Goal: Information Seeking & Learning: Learn about a topic

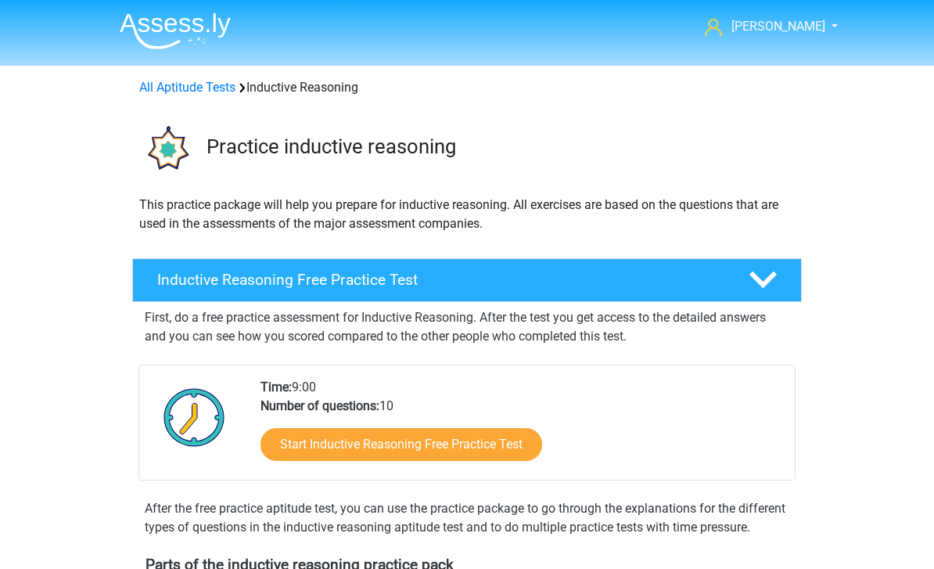
scroll to position [661, 0]
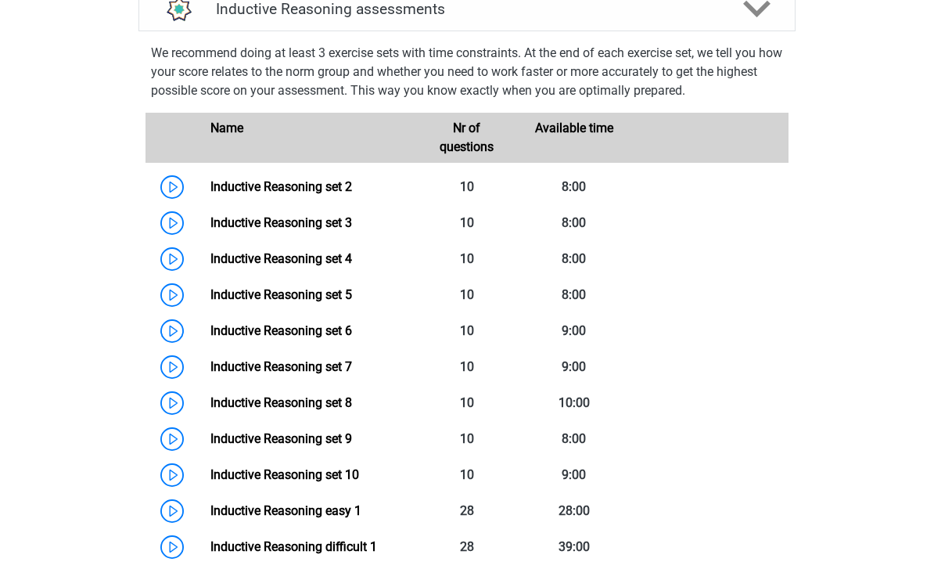
click at [211, 338] on link "Inductive Reasoning set 6" at bounding box center [282, 330] width 142 height 15
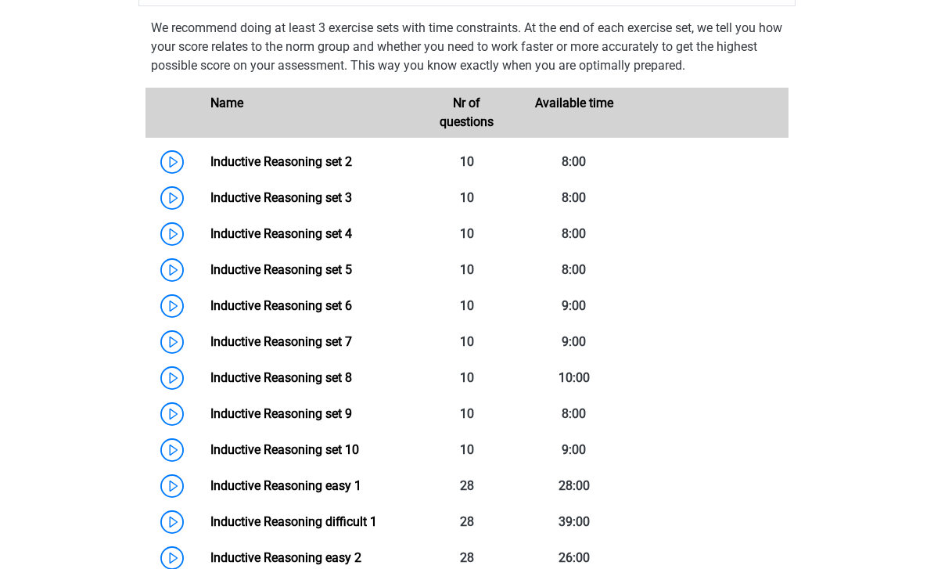
scroll to position [686, 0]
click at [211, 457] on link "Inductive Reasoning set 10" at bounding box center [285, 449] width 149 height 15
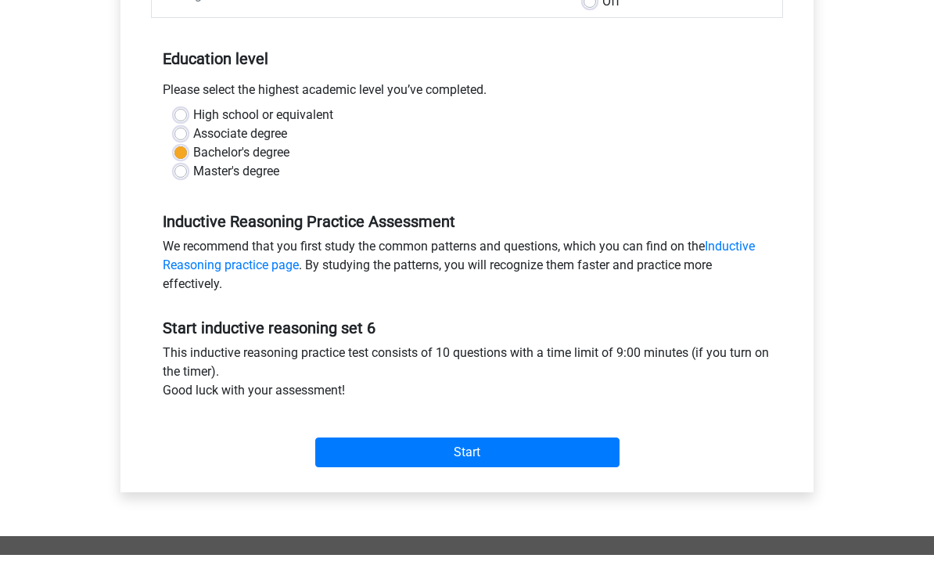
scroll to position [274, 0]
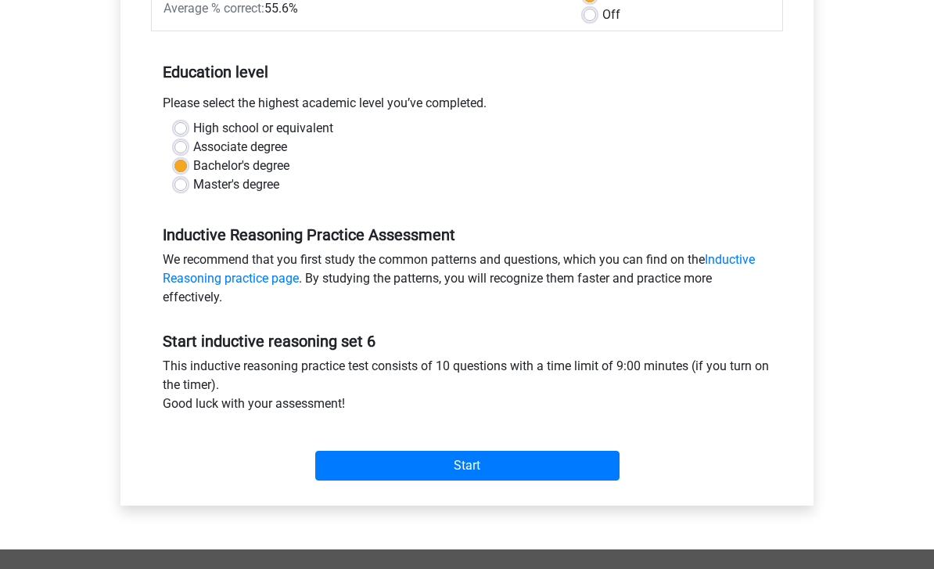
click at [581, 474] on input "Start" at bounding box center [467, 466] width 304 height 30
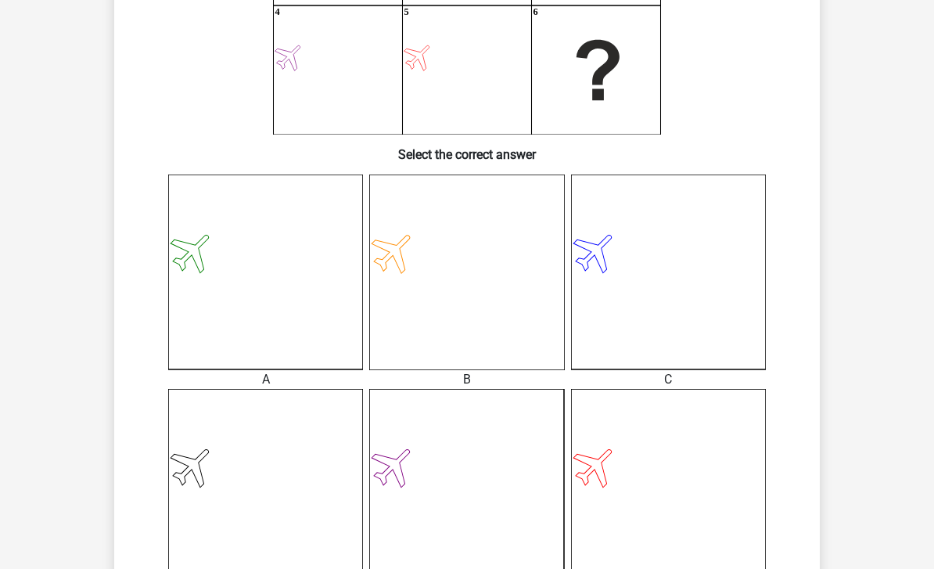
click at [695, 482] on icon at bounding box center [668, 487] width 195 height 195
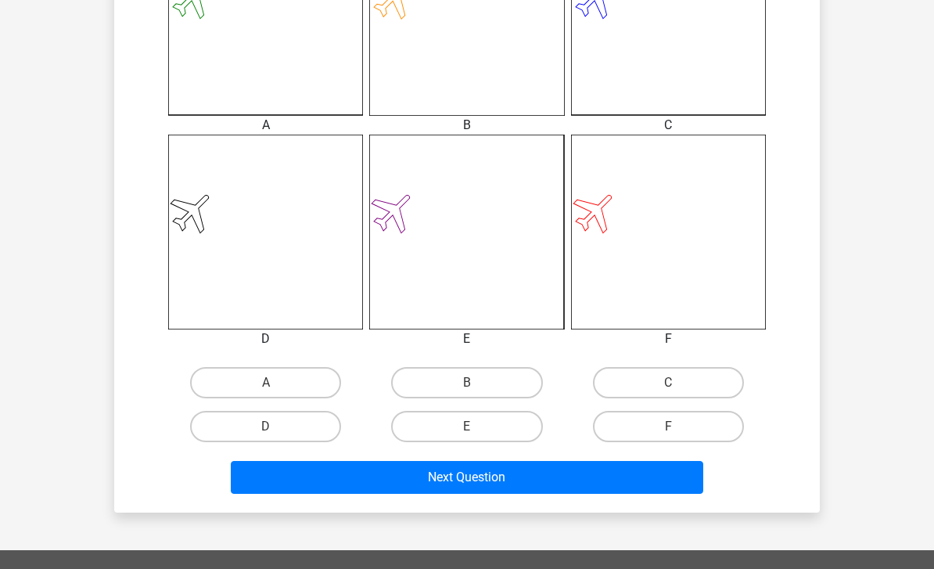
click at [701, 431] on label "F" at bounding box center [668, 427] width 151 height 31
click at [679, 431] on input "F" at bounding box center [673, 432] width 10 height 10
radio input "true"
click at [662, 485] on button "Next Question" at bounding box center [468, 477] width 474 height 33
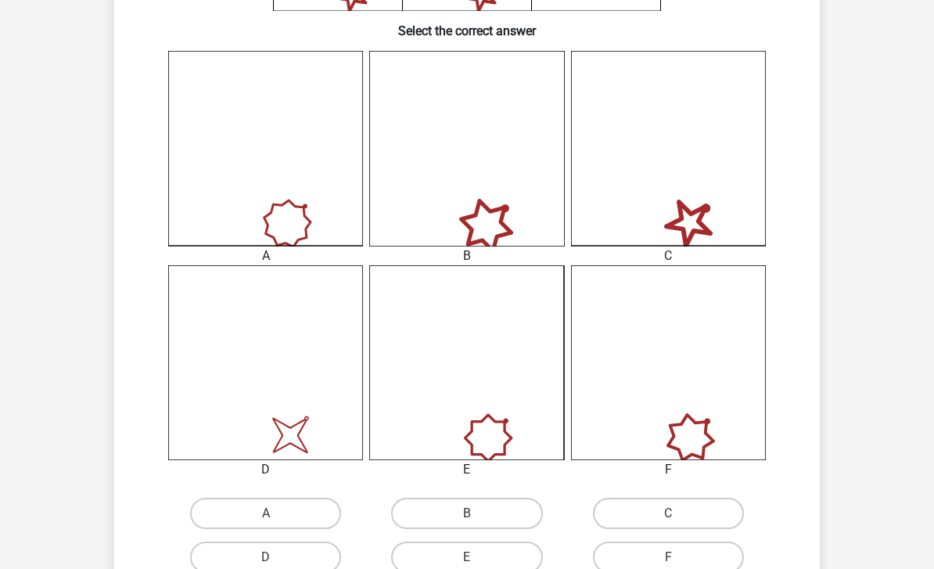
scroll to position [389, 0]
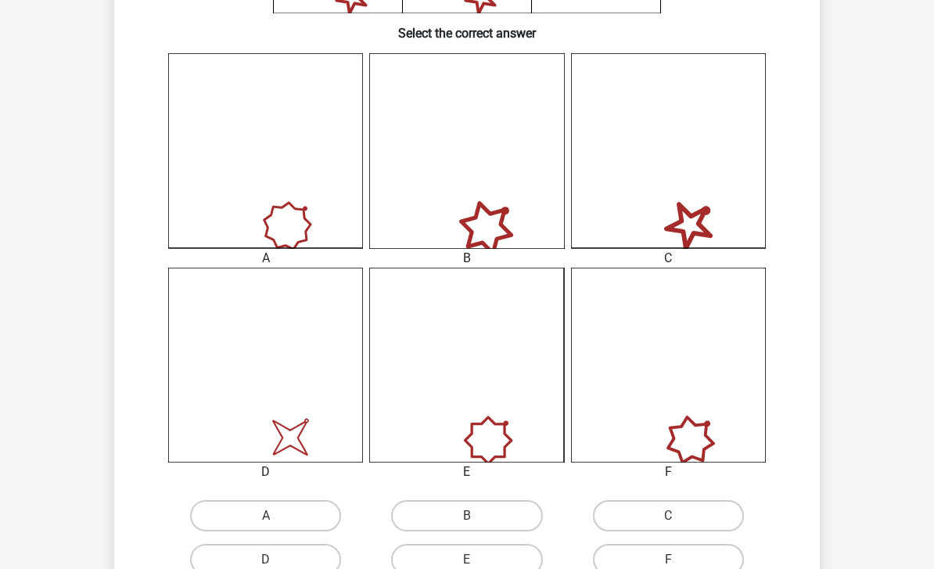
click at [204, 564] on label "D" at bounding box center [265, 559] width 151 height 31
click at [266, 564] on input "D" at bounding box center [271, 565] width 10 height 10
radio input "true"
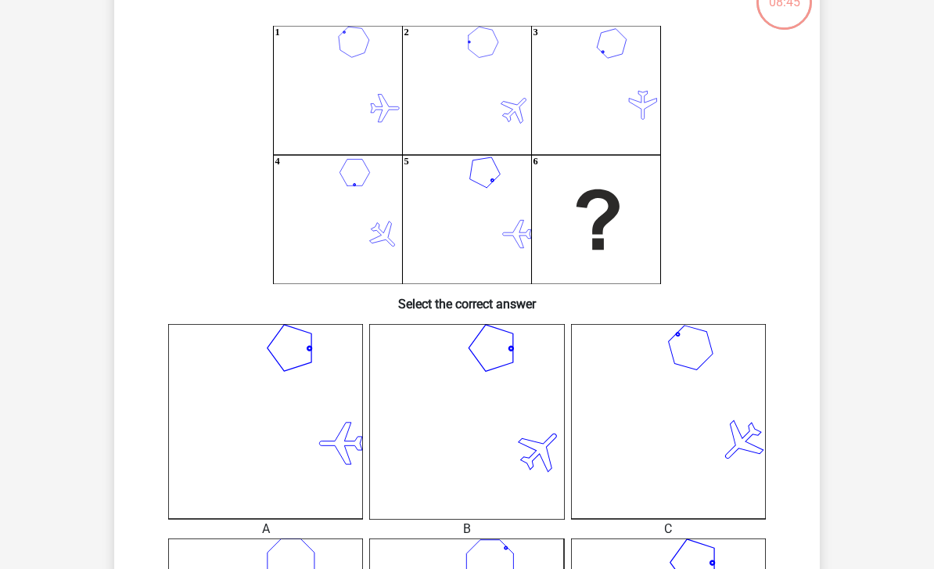
scroll to position [72, 0]
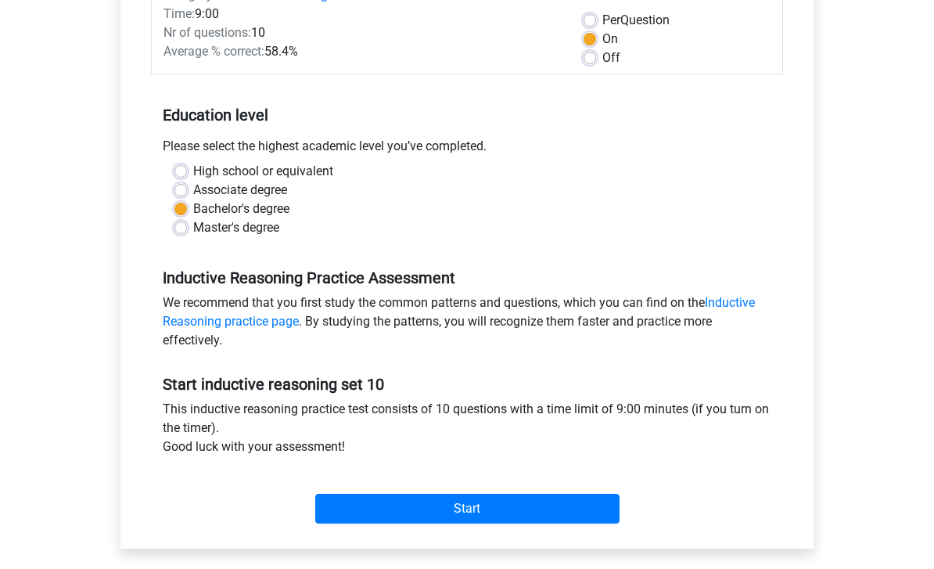
scroll to position [266, 0]
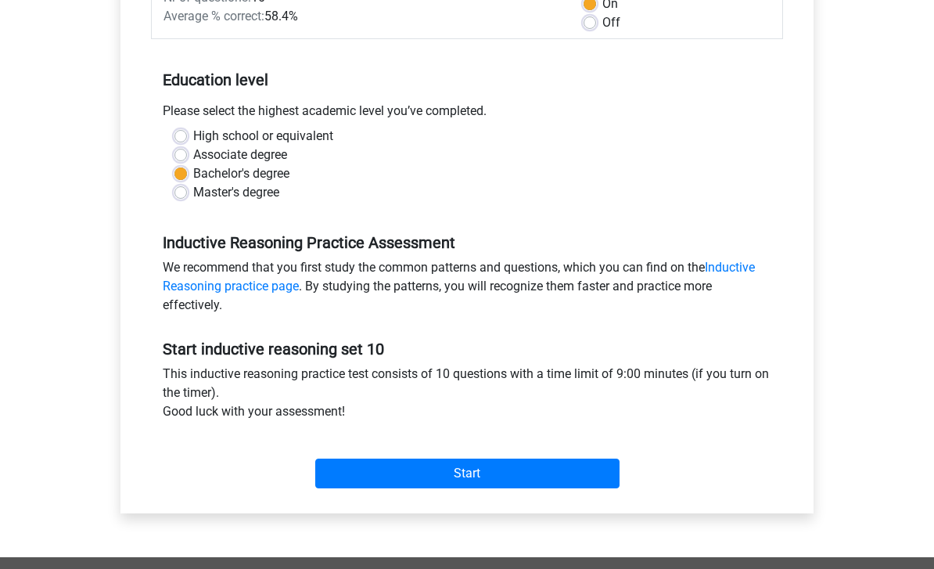
click at [608, 474] on input "Start" at bounding box center [467, 474] width 304 height 30
